Goal: Task Accomplishment & Management: Use online tool/utility

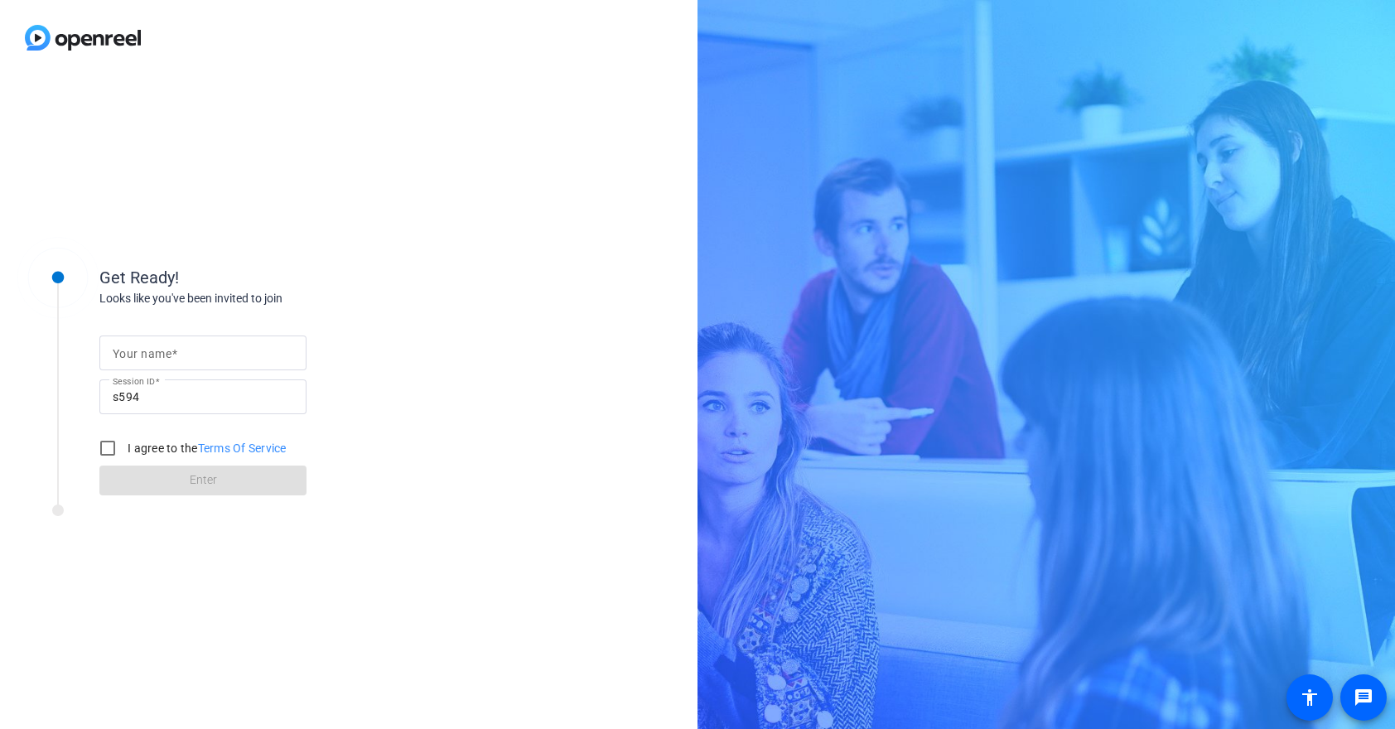
click at [181, 345] on input "Your name" at bounding box center [203, 353] width 181 height 20
type input "[PERSON_NAME]"
click at [110, 449] on input "I agree to the Terms Of Service" at bounding box center [107, 448] width 33 height 33
checkbox input "true"
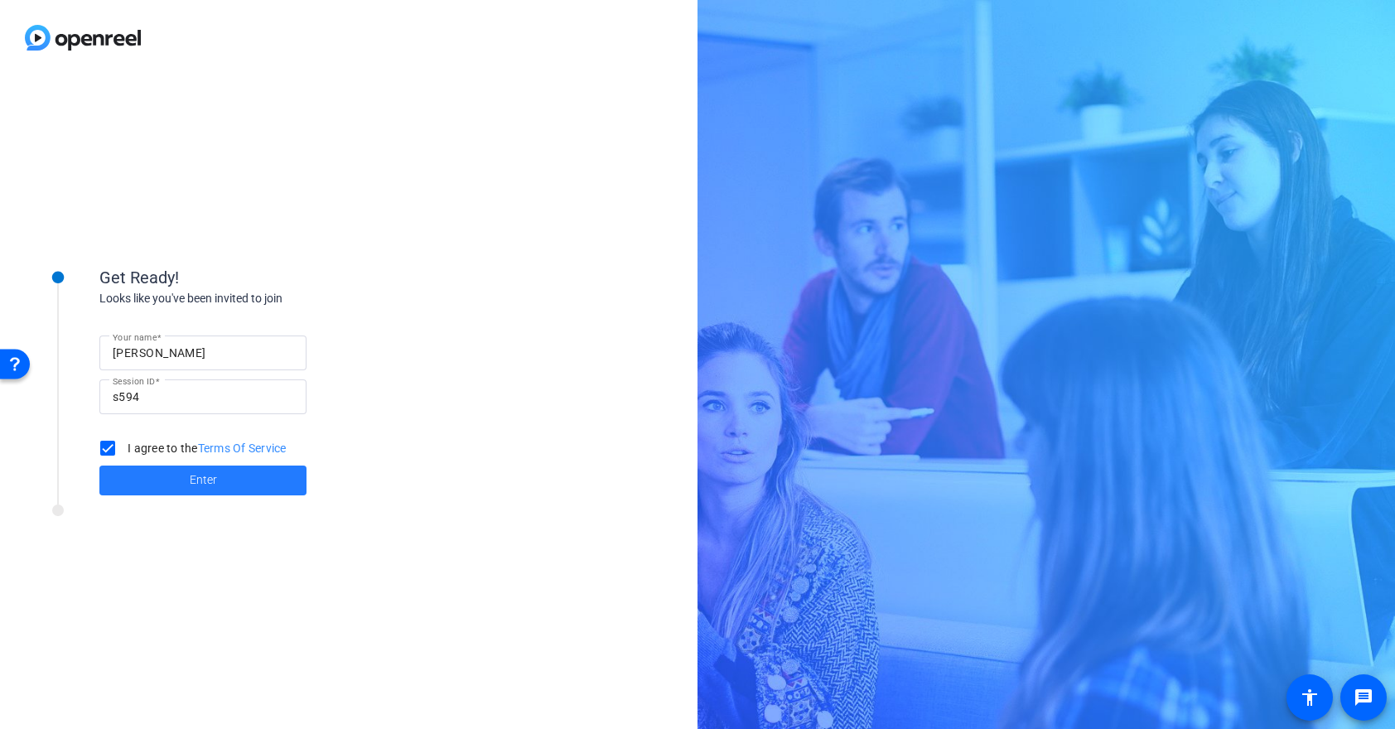
click at [173, 480] on span at bounding box center [202, 481] width 207 height 40
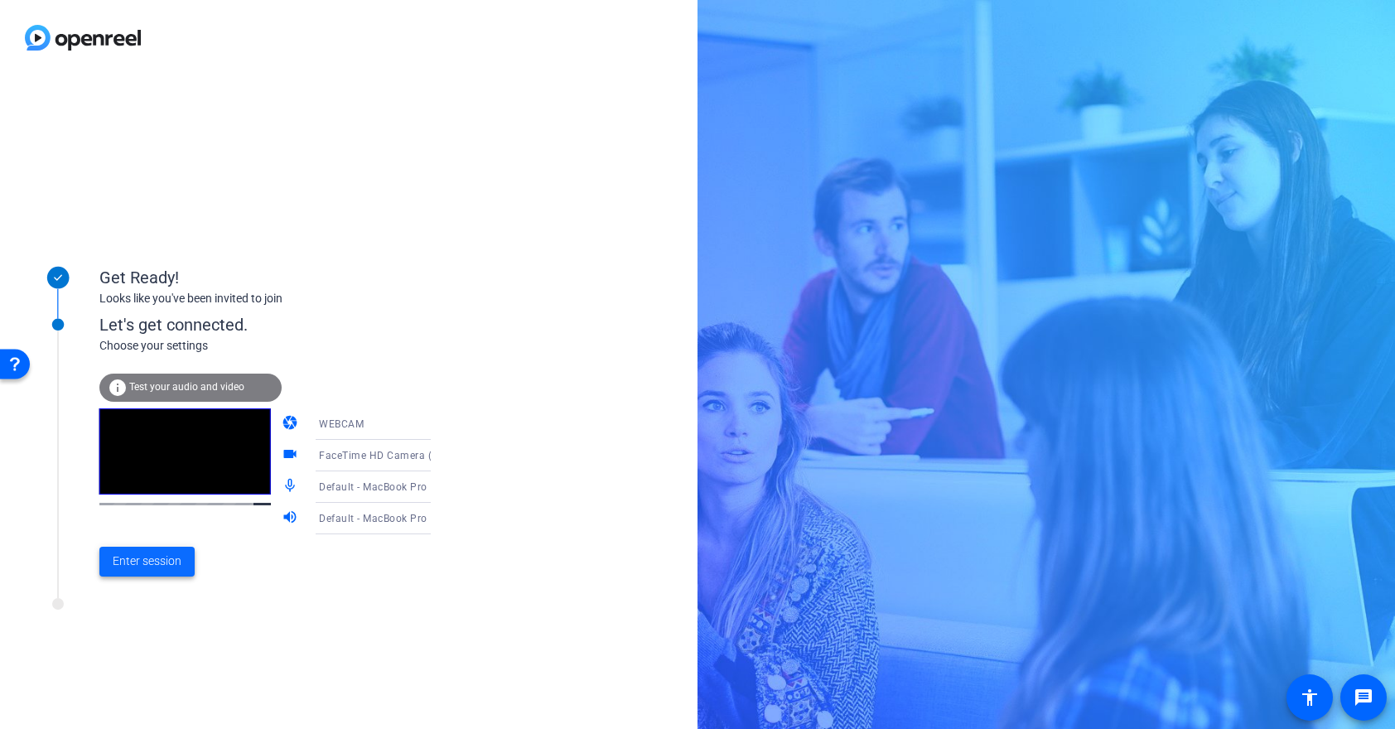
click at [159, 556] on span "Enter session" at bounding box center [147, 560] width 69 height 17
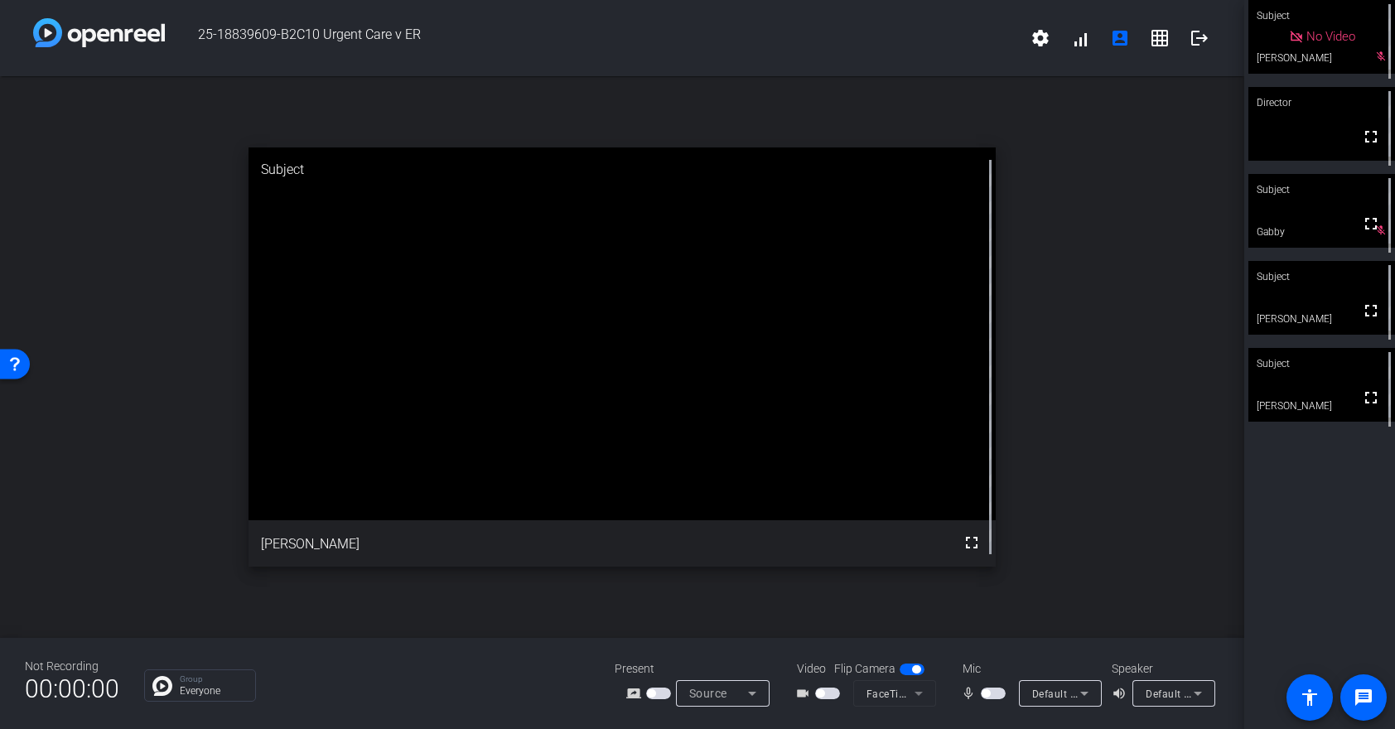
click at [664, 693] on span "button" at bounding box center [658, 693] width 25 height 12
click at [827, 690] on span "button" at bounding box center [827, 693] width 25 height 12
click at [992, 692] on span "button" at bounding box center [993, 693] width 25 height 12
click at [993, 692] on span "button" at bounding box center [997, 693] width 8 height 8
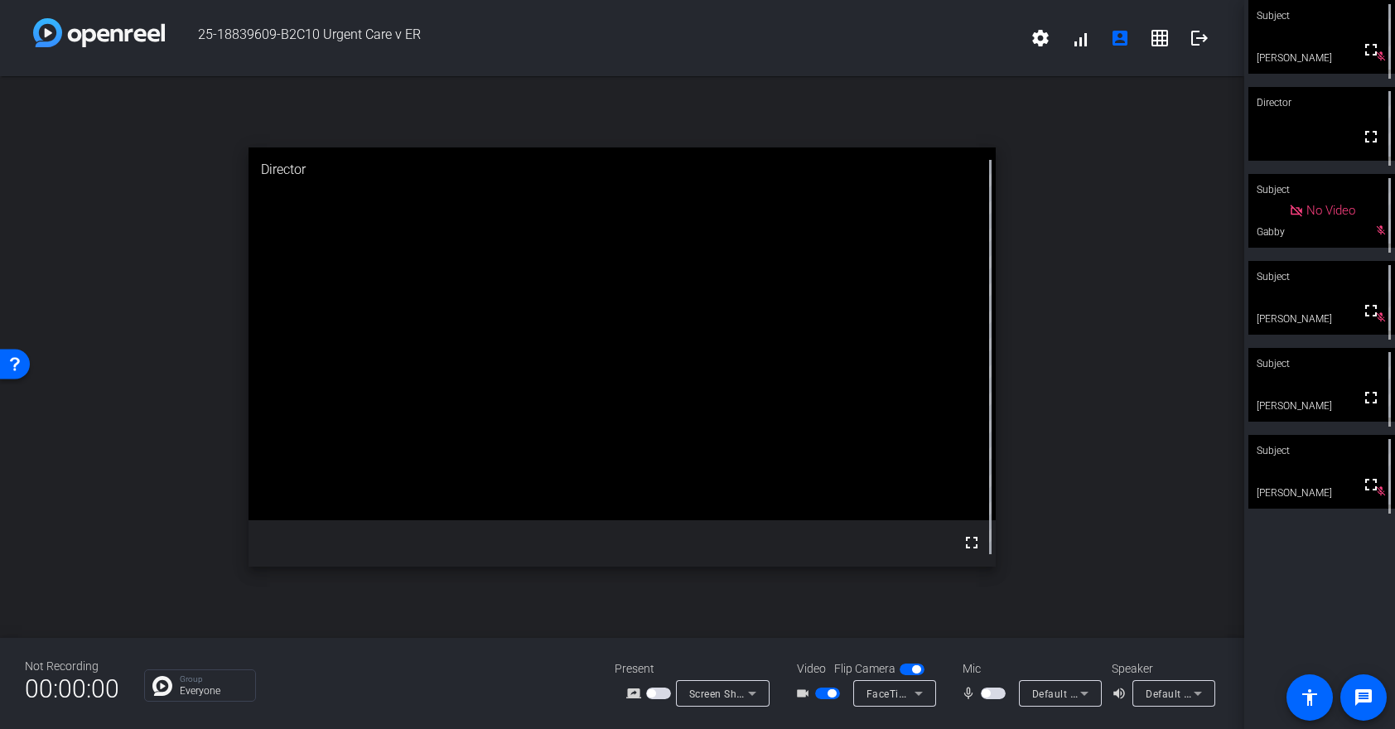
click at [997, 693] on span "button" at bounding box center [993, 693] width 25 height 12
click at [997, 693] on span "button" at bounding box center [997, 693] width 8 height 8
click at [1316, 408] on video at bounding box center [1321, 385] width 147 height 74
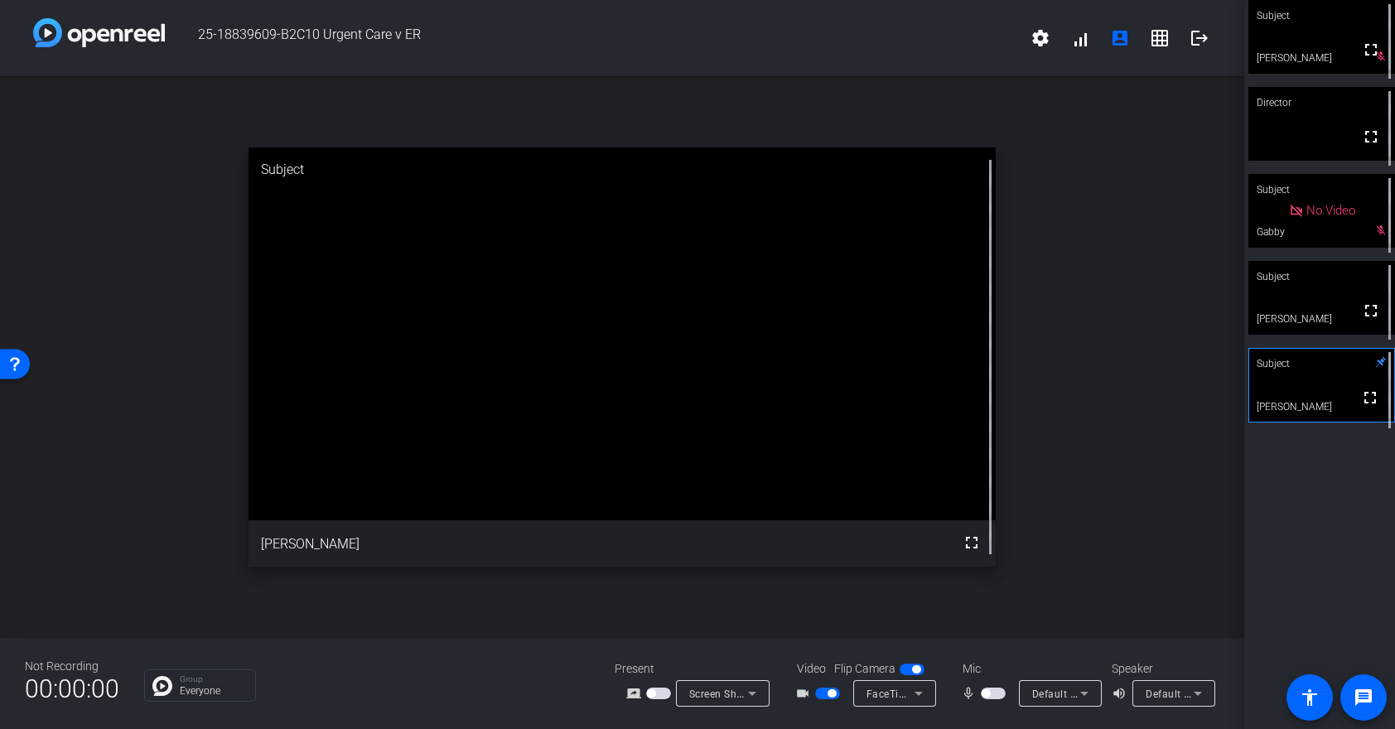
click at [992, 692] on span "button" at bounding box center [993, 693] width 25 height 12
